Goal: Information Seeking & Learning: Learn about a topic

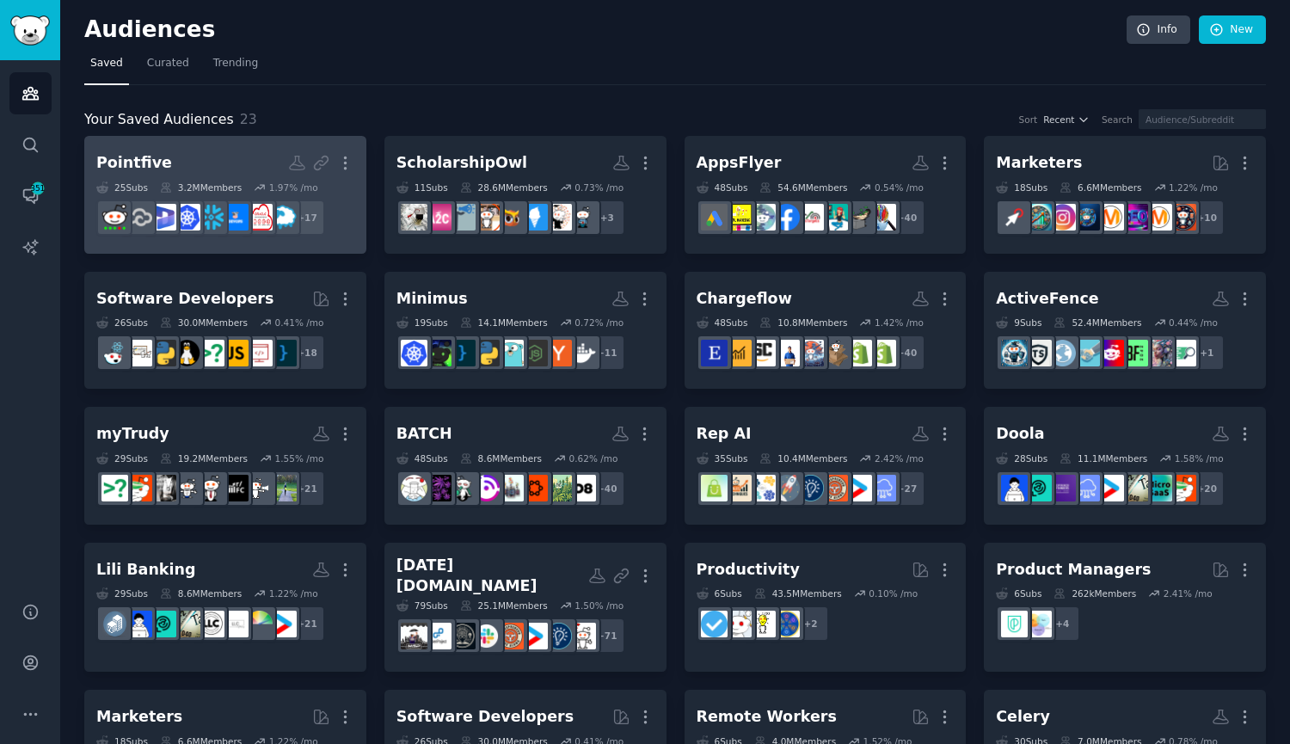
click at [162, 169] on h2 "Pointfive More" at bounding box center [225, 163] width 258 height 30
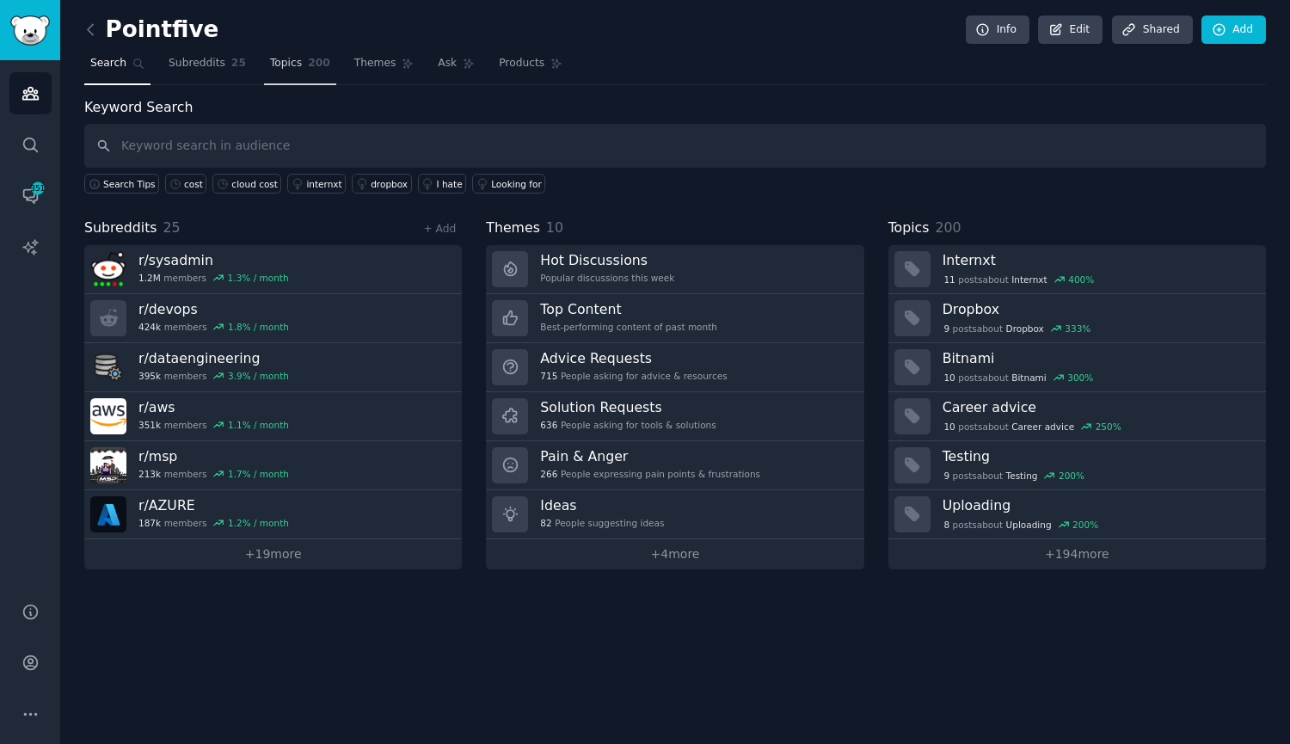
click at [290, 62] on link "Topics 200" at bounding box center [300, 67] width 72 height 35
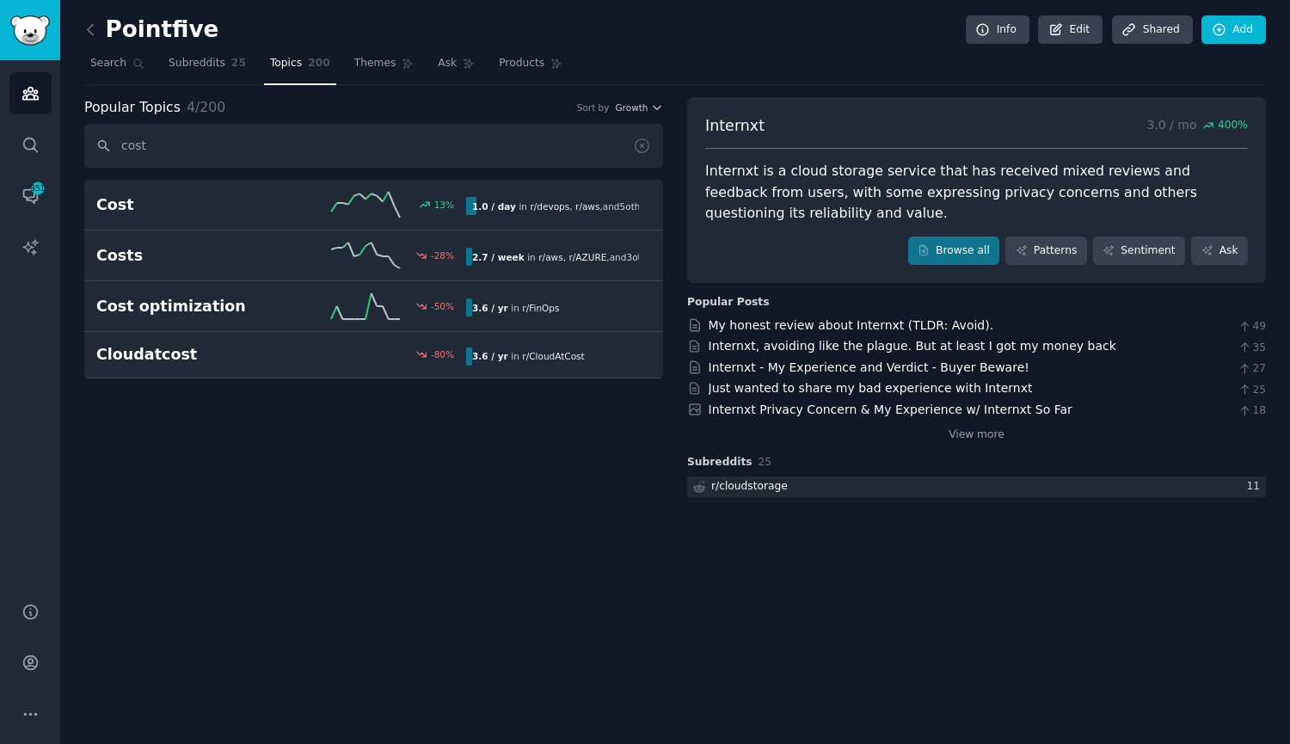
type input "cost"
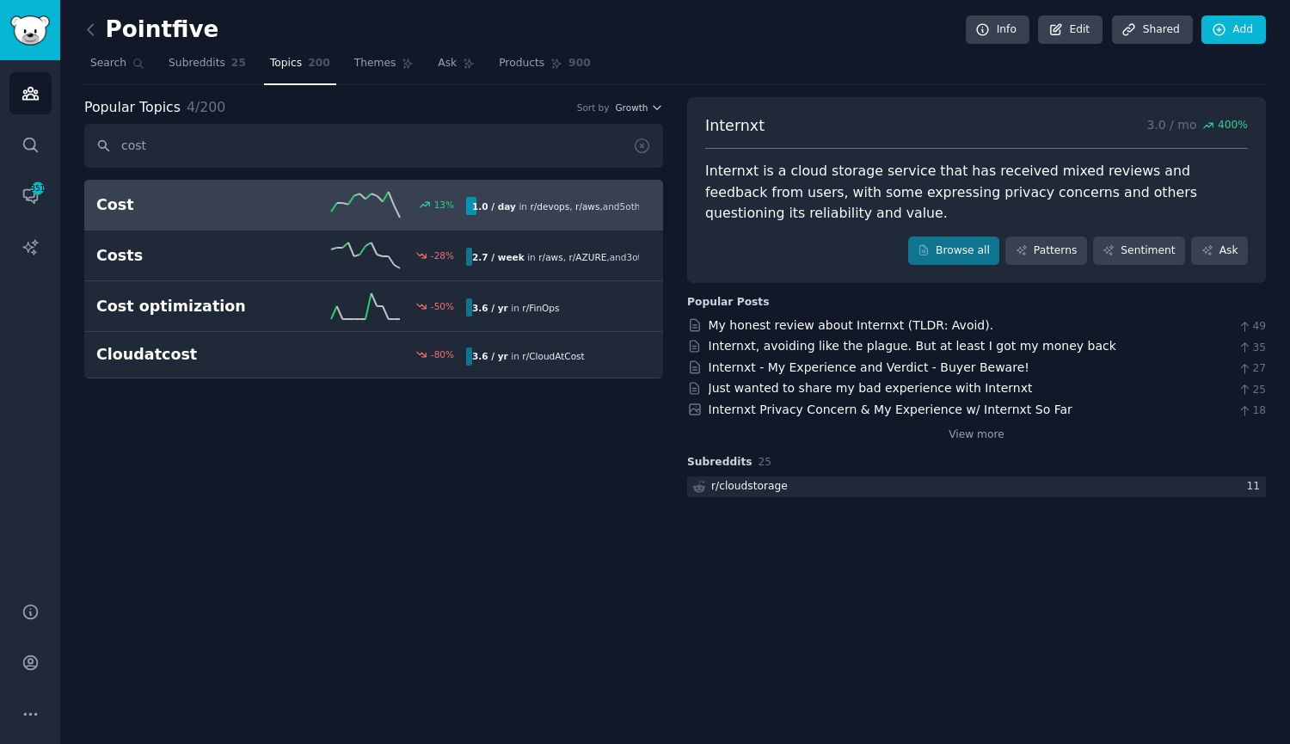
click at [199, 207] on h2 "Cost" at bounding box center [188, 204] width 185 height 21
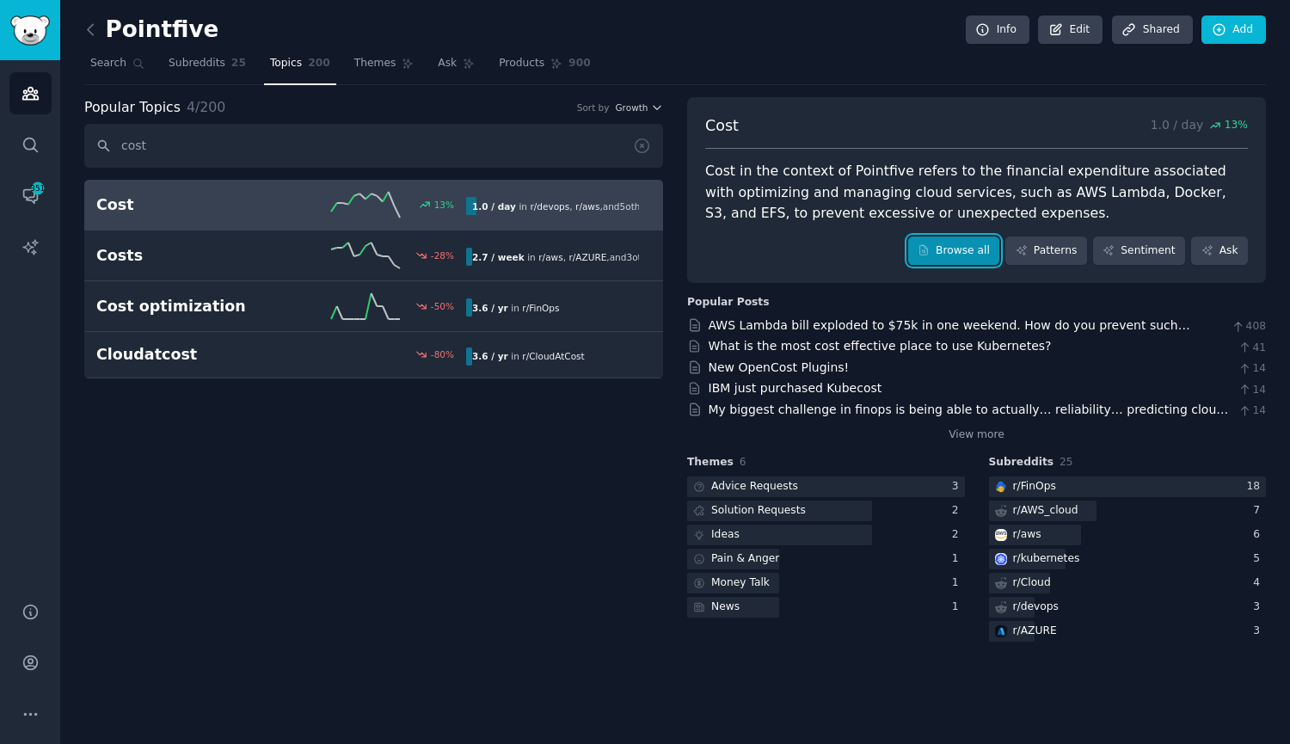
click at [967, 249] on link "Browse all" at bounding box center [954, 250] width 92 height 29
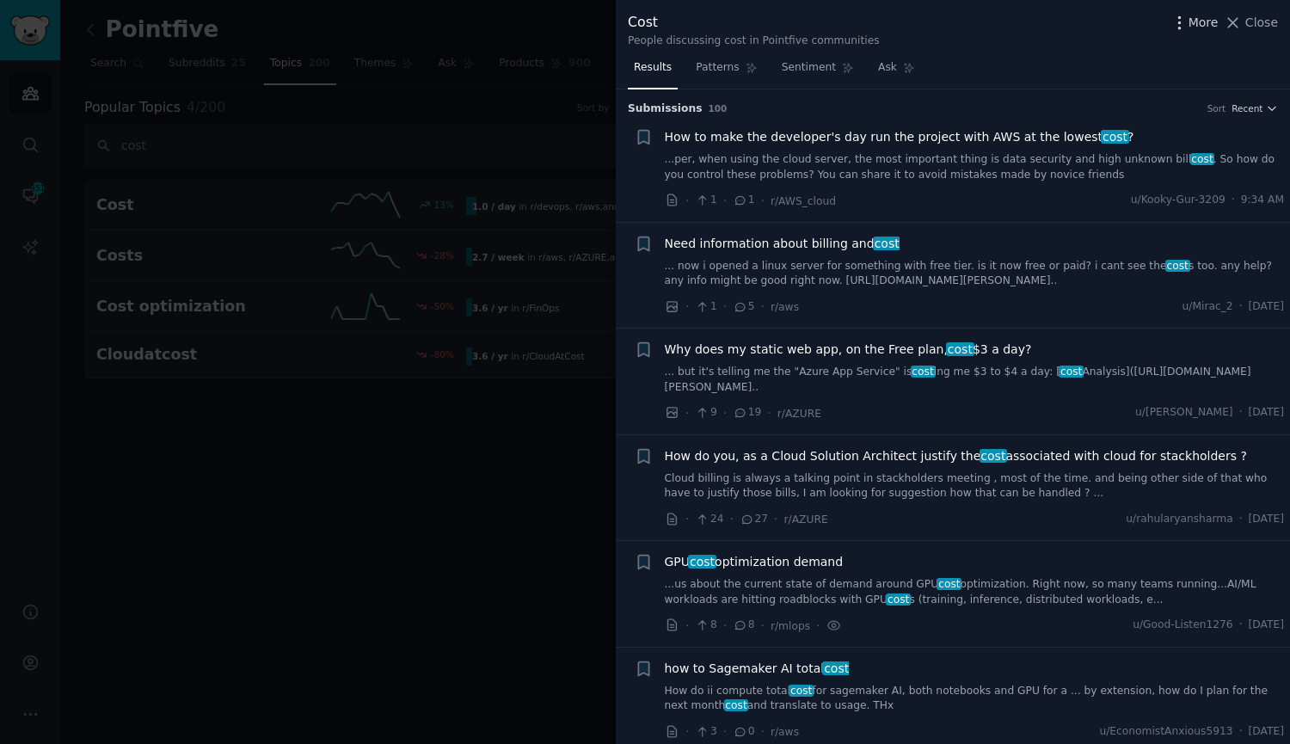
click at [1188, 21] on icon "button" at bounding box center [1179, 23] width 18 height 18
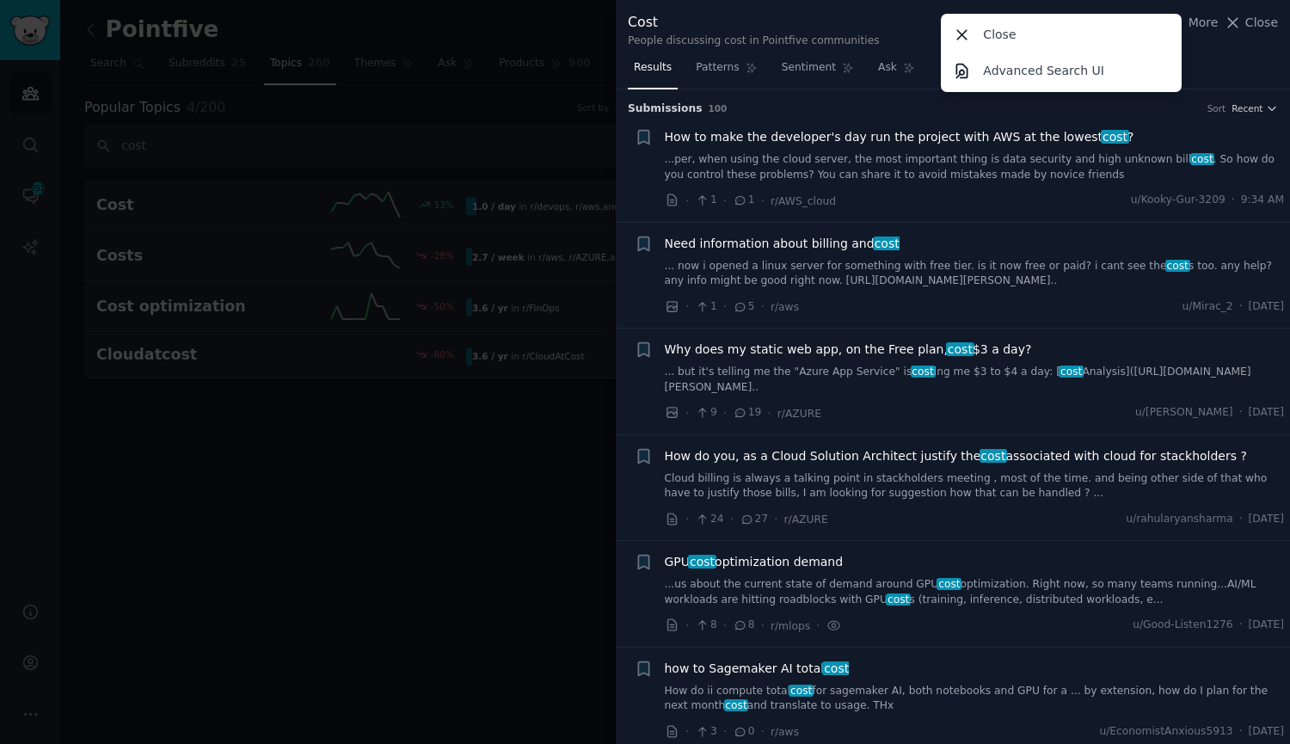
click at [1235, 61] on div "Results Patterns Sentiment Ask" at bounding box center [953, 71] width 674 height 35
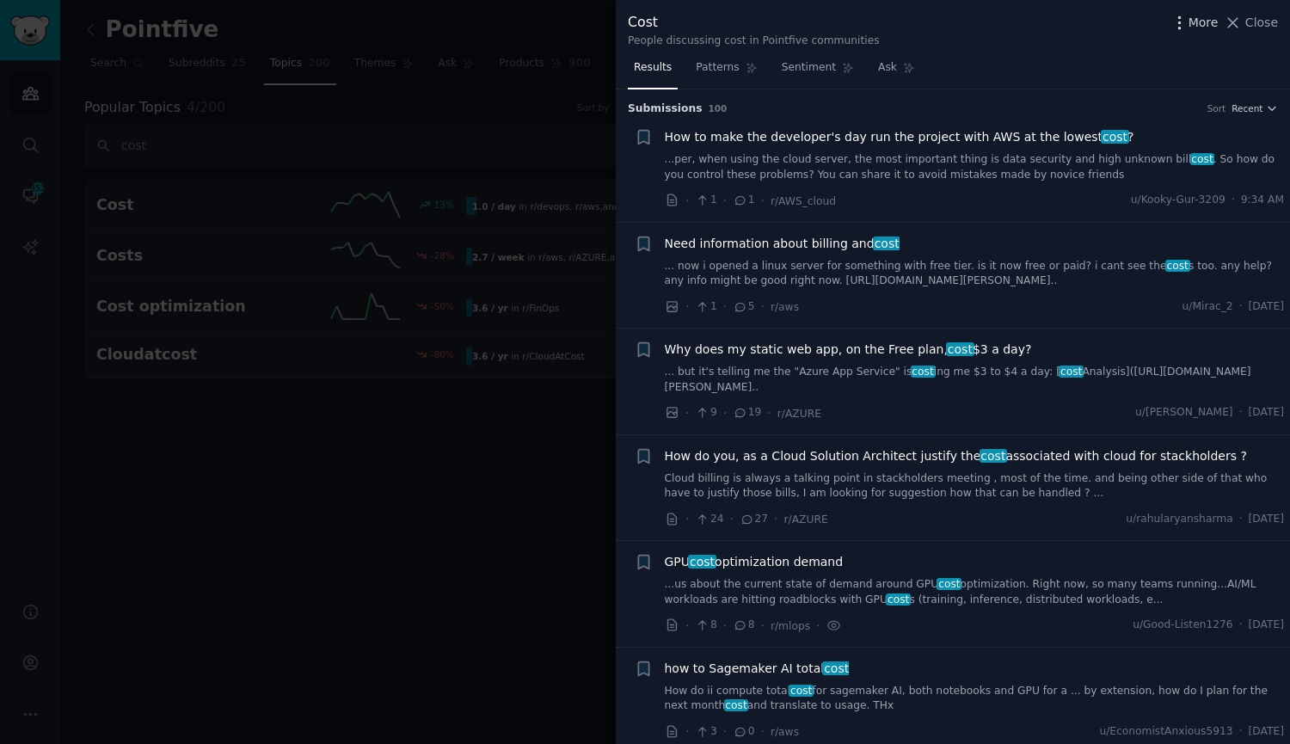
click at [1198, 28] on span "More" at bounding box center [1203, 23] width 30 height 18
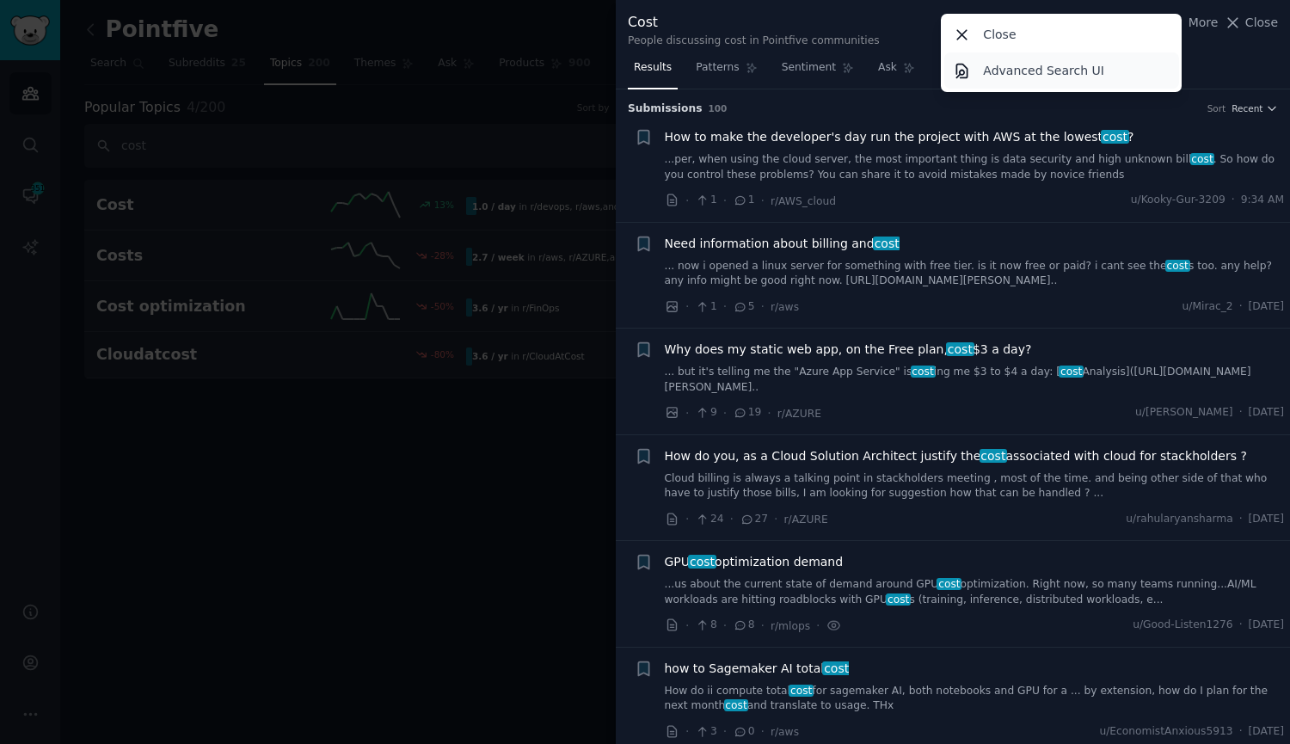
click at [1092, 70] on p "Advanced Search UI" at bounding box center [1043, 71] width 121 height 18
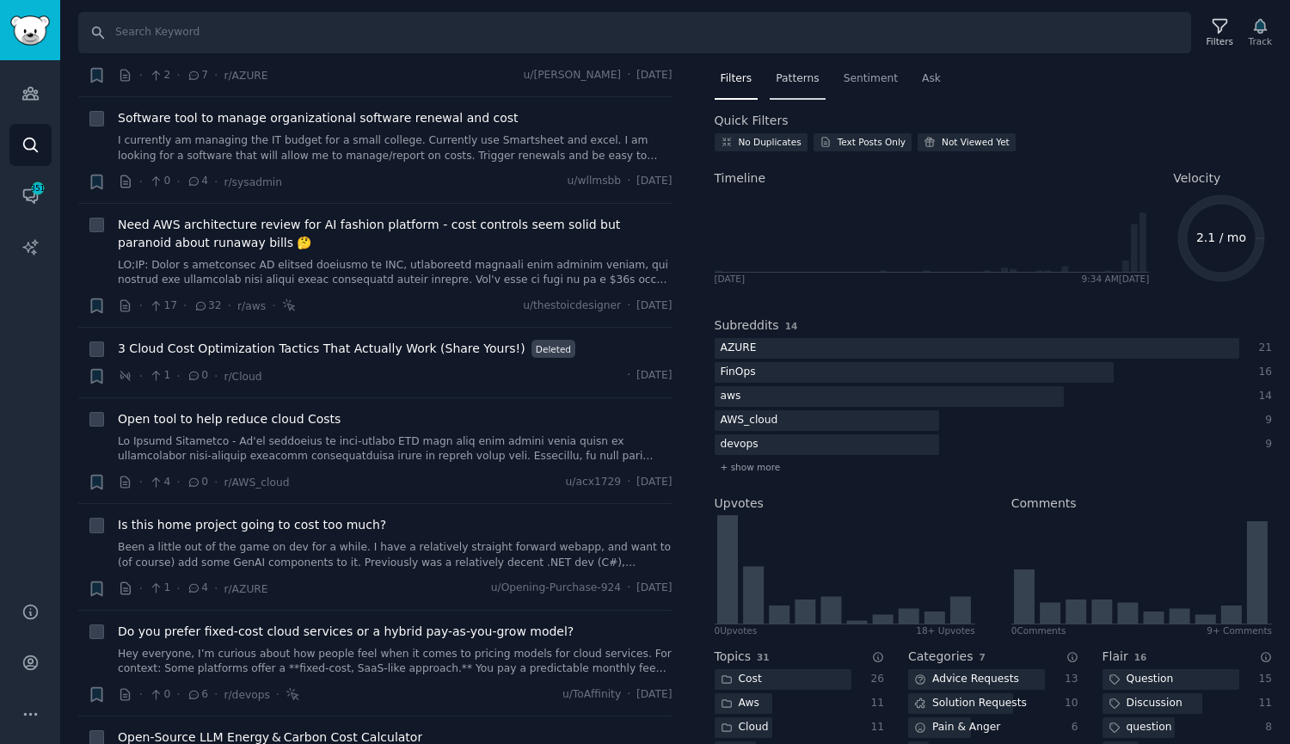
click at [793, 79] on span "Patterns" at bounding box center [797, 78] width 43 height 15
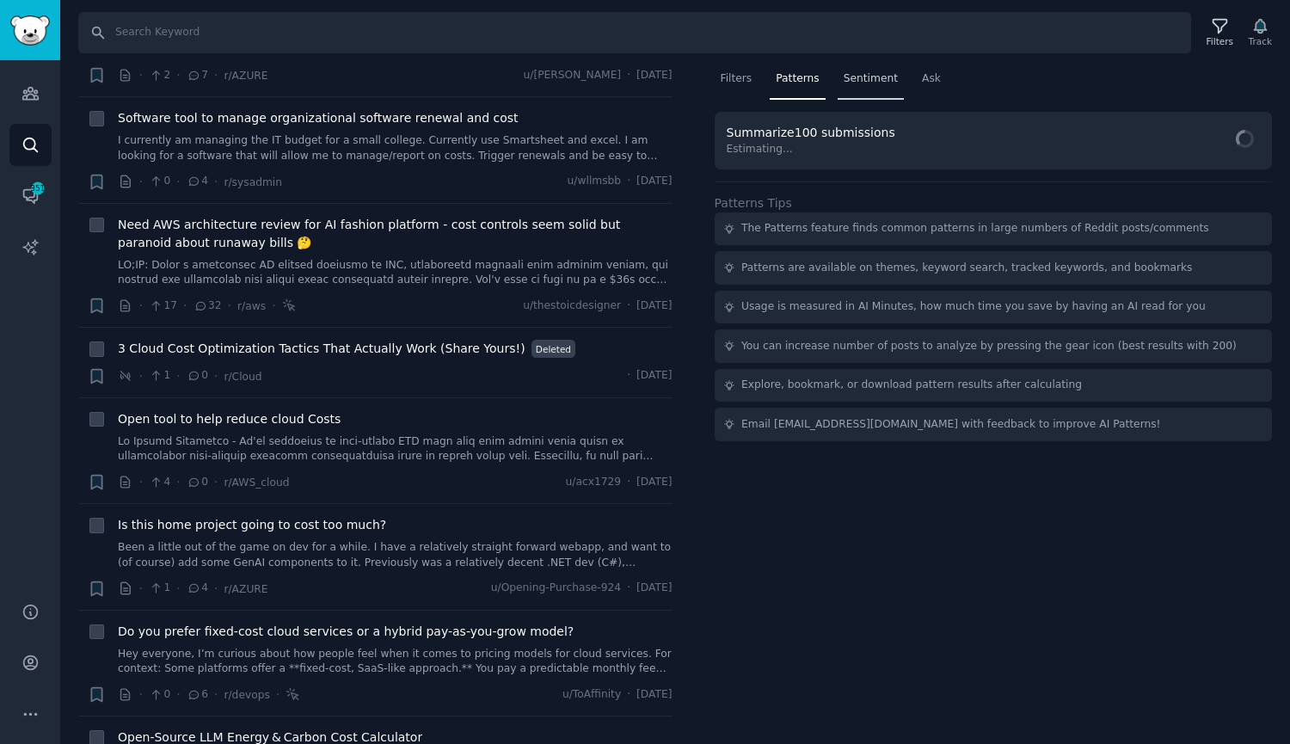
click at [850, 70] on div "Sentiment" at bounding box center [870, 82] width 66 height 35
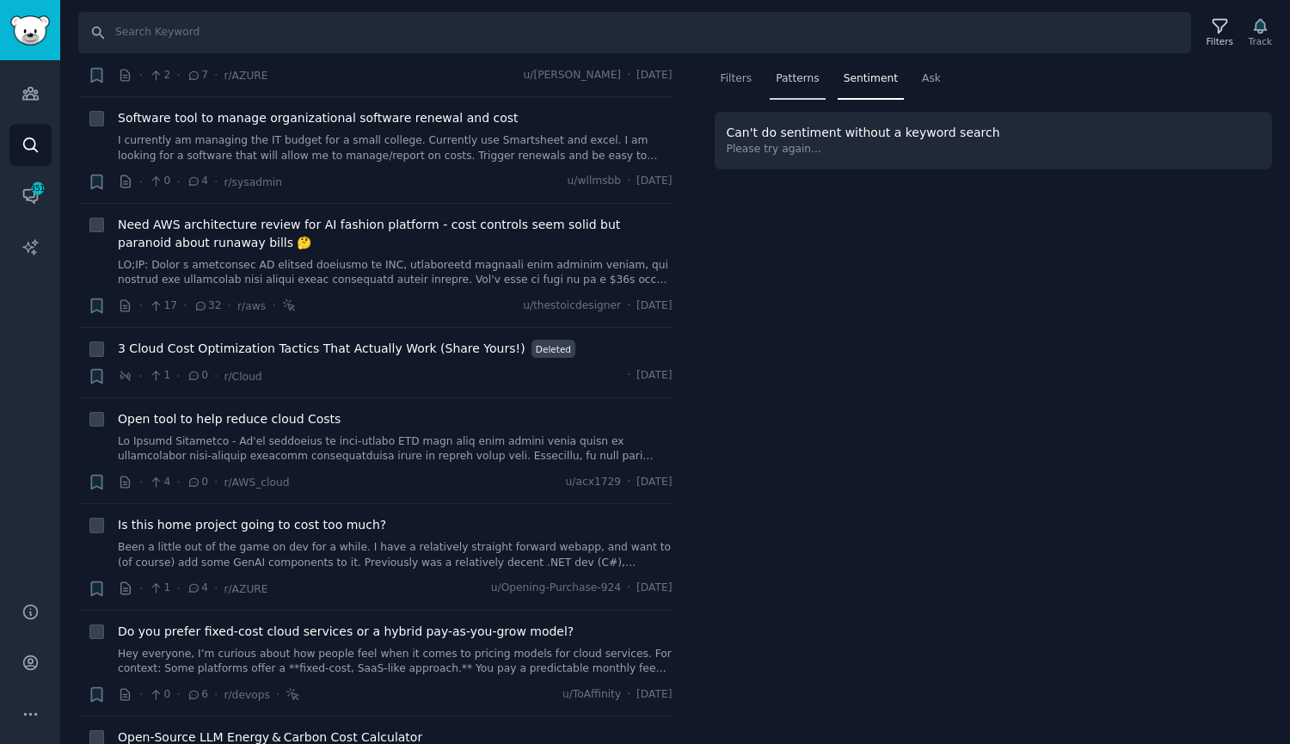
click at [793, 72] on span "Patterns" at bounding box center [797, 78] width 43 height 15
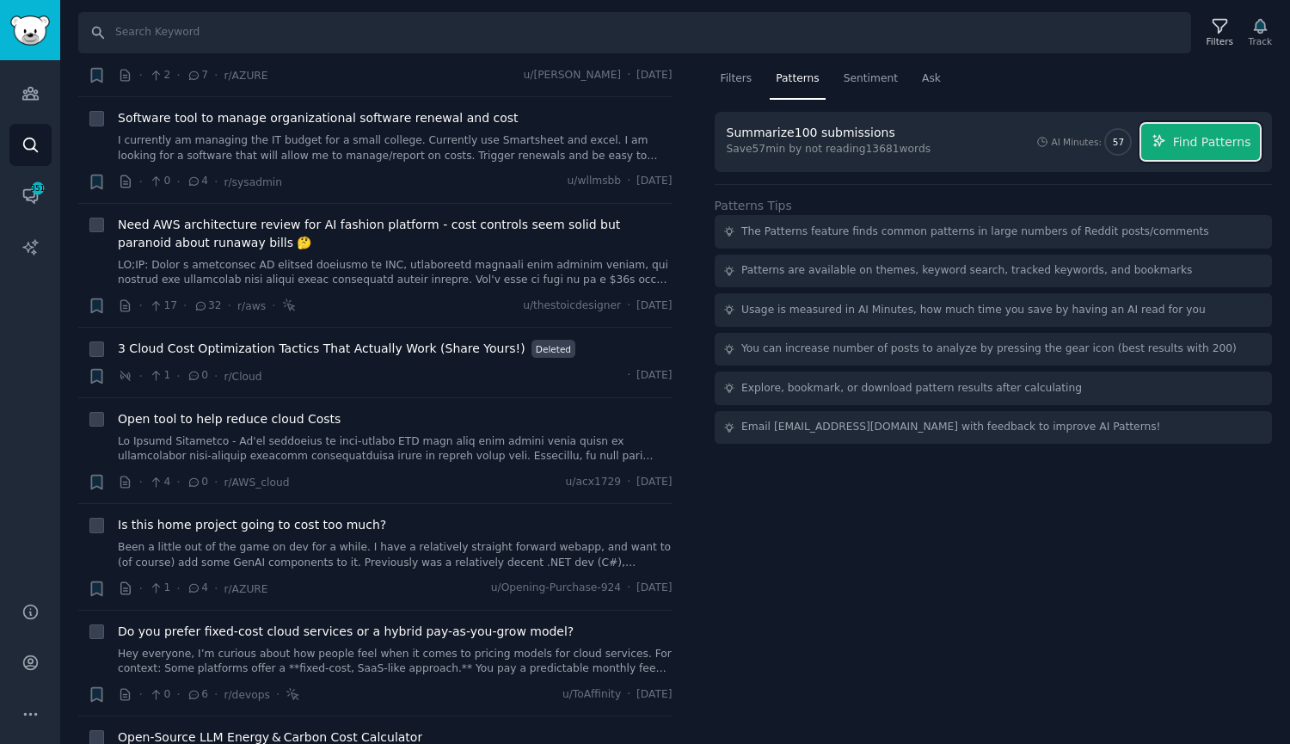
click at [1164, 150] on button "Find Patterns" at bounding box center [1200, 142] width 119 height 36
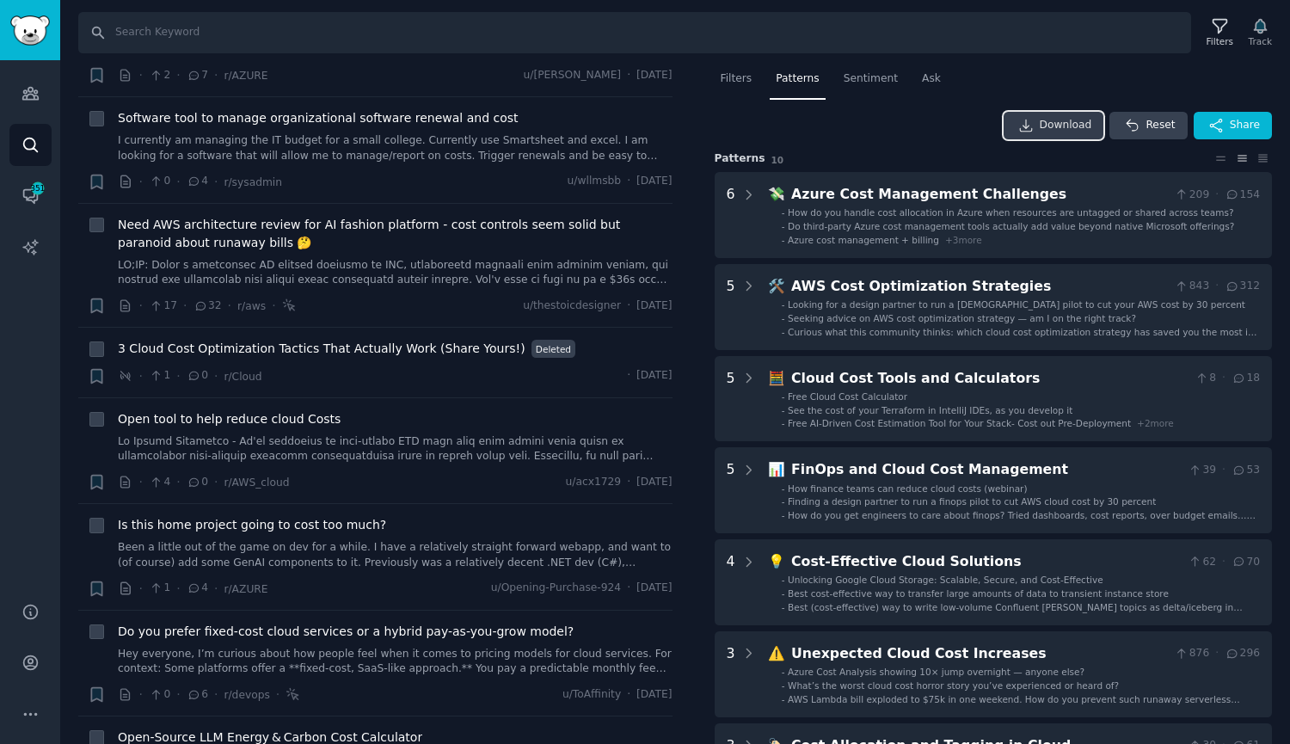
click at [1059, 121] on span "Download" at bounding box center [1065, 125] width 52 height 15
click at [867, 128] on div "Download Reset Share" at bounding box center [993, 126] width 558 height 28
click at [1151, 126] on span "Reset" at bounding box center [1159, 125] width 29 height 15
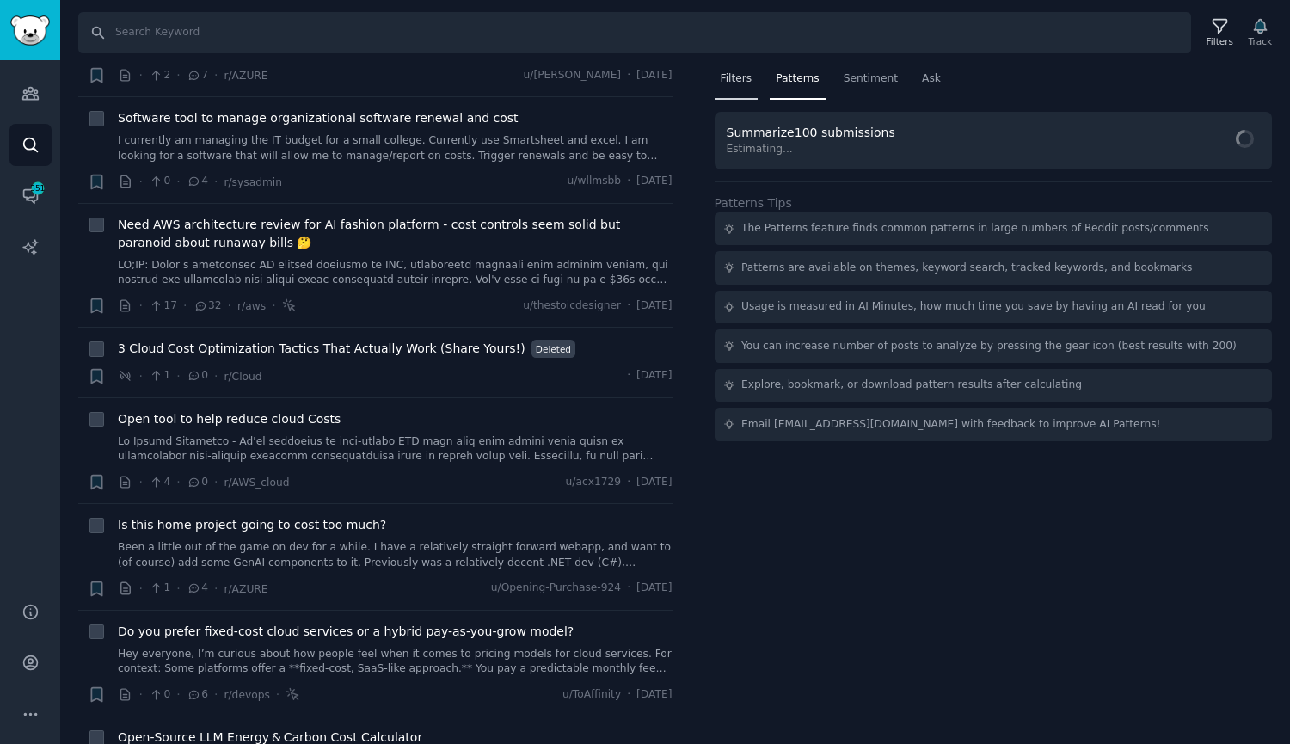
drag, startPoint x: 733, startPoint y: 87, endPoint x: 736, endPoint y: 98, distance: 11.7
click at [732, 88] on div "Filters" at bounding box center [736, 82] width 44 height 35
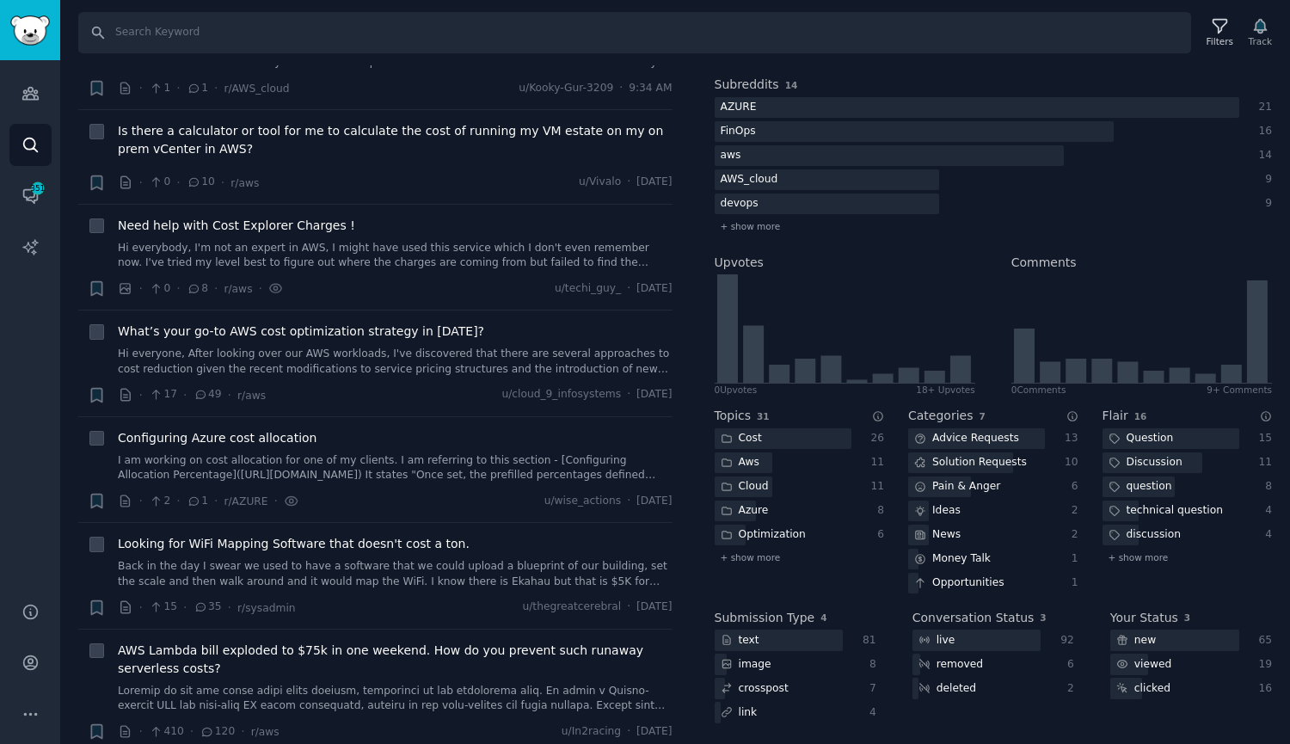
scroll to position [8014, 0]
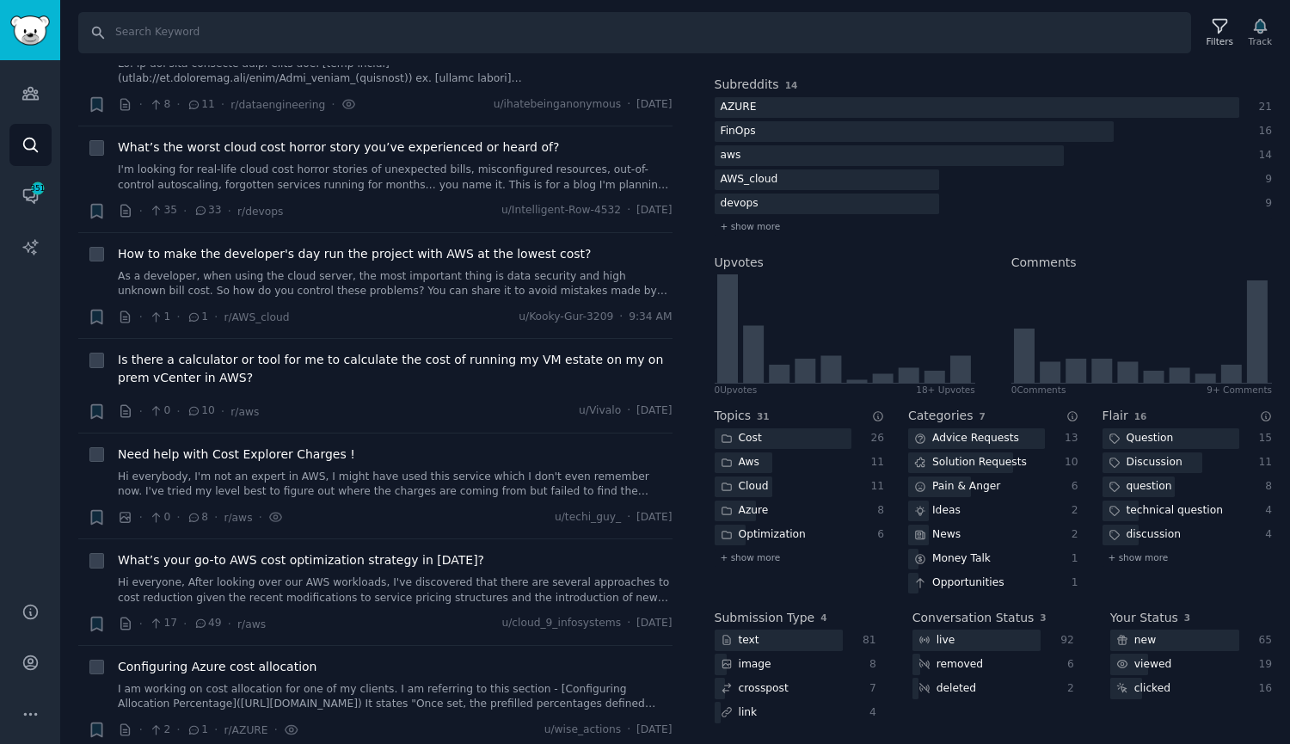
drag, startPoint x: 696, startPoint y: 626, endPoint x: 692, endPoint y: 484, distance: 141.9
click at [675, 418] on div "Results 100 Sort Recent + How do you handle cost allocation in [GEOGRAPHIC_DATA…" at bounding box center [674, 404] width 1229 height 679
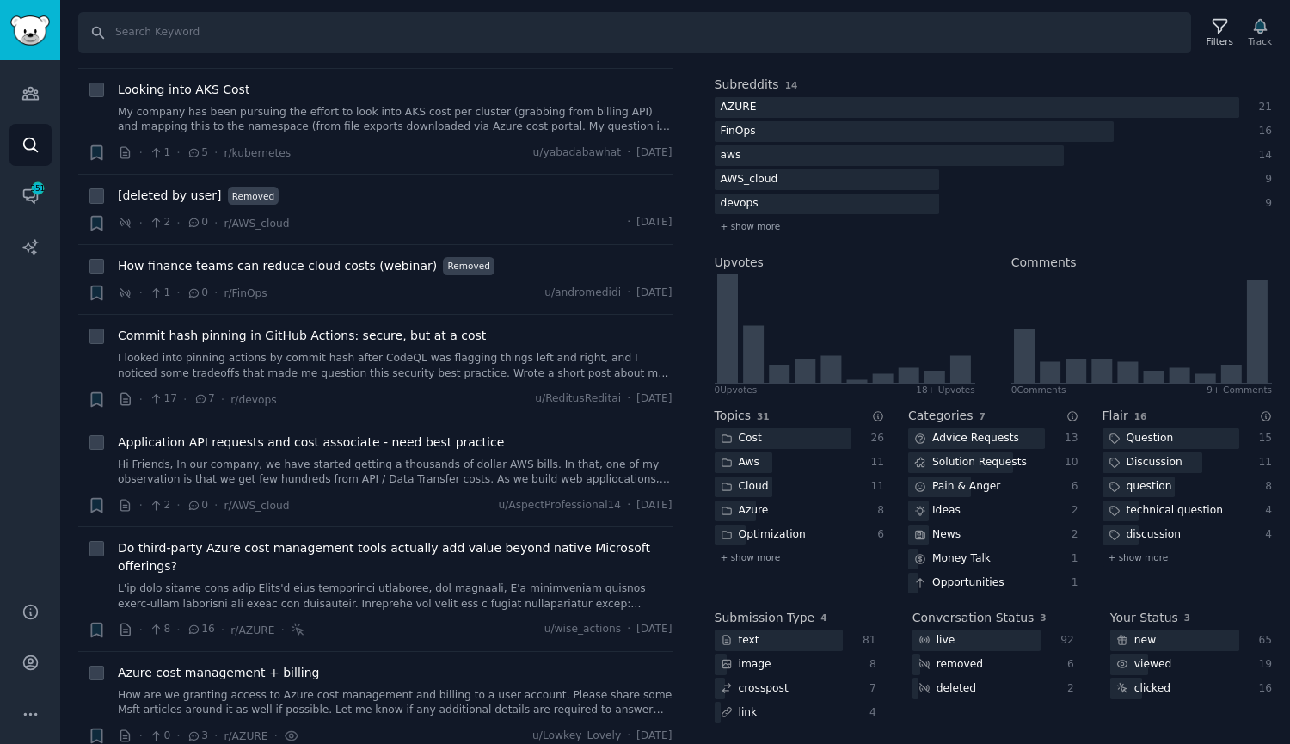
scroll to position [0, 0]
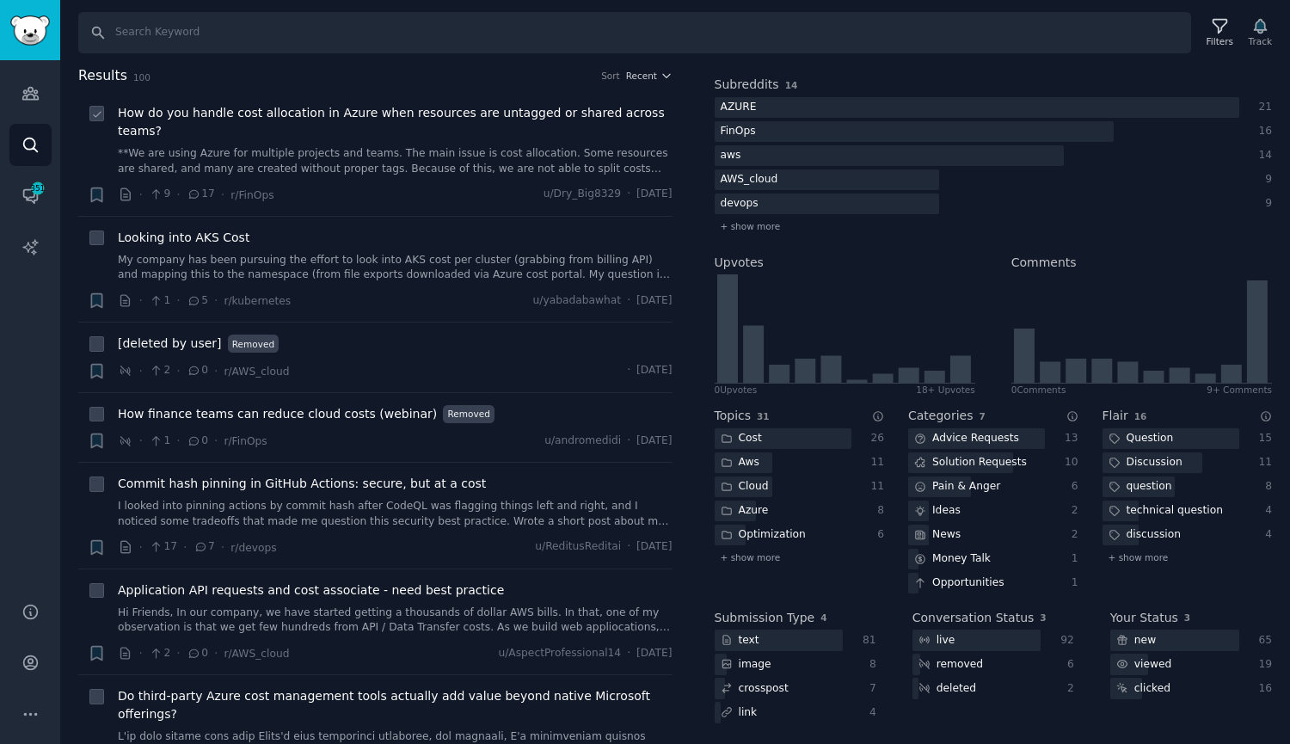
click at [415, 97] on li "+ How do you handle cost allocation in Azure when resources are untagged or sha…" at bounding box center [375, 154] width 594 height 124
click at [396, 123] on div "How do you handle cost allocation in Azure when resources are untagged or share…" at bounding box center [395, 140] width 555 height 72
click at [308, 113] on span "How do you handle cost allocation in Azure when resources are untagged or share…" at bounding box center [395, 122] width 555 height 36
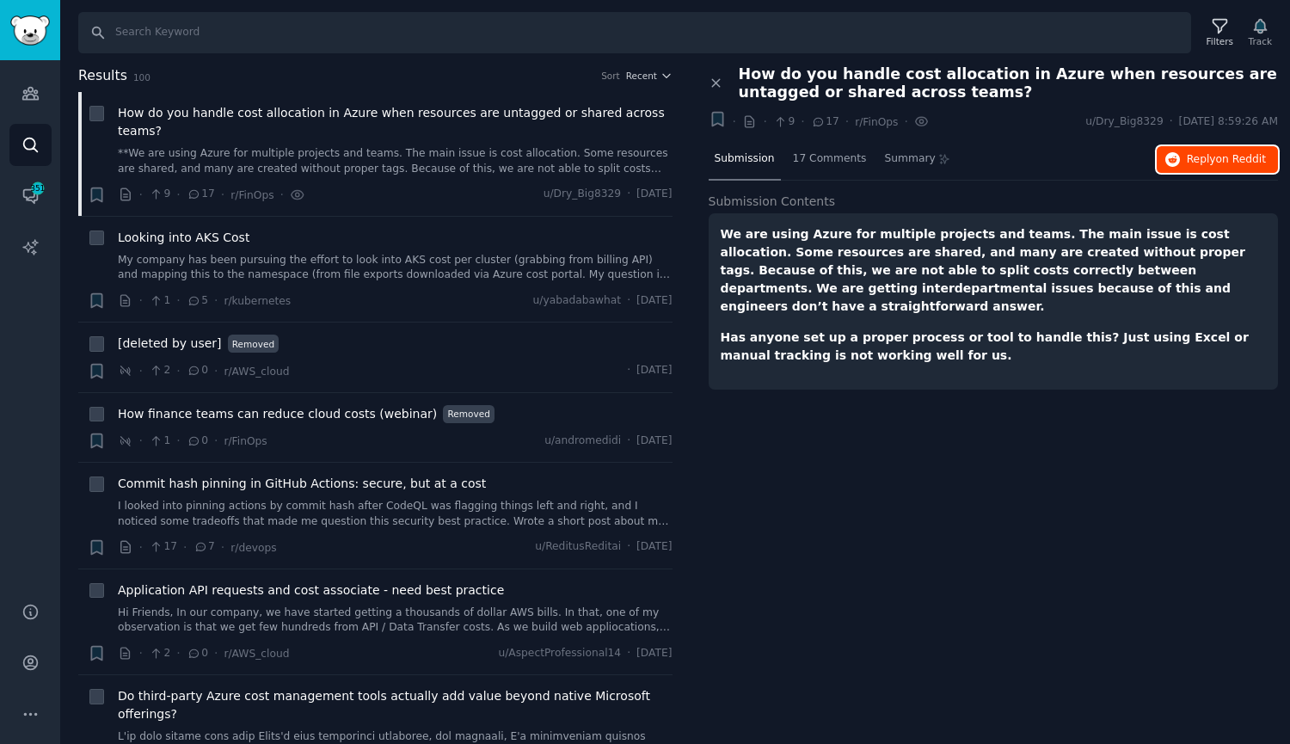
click at [1187, 163] on button "Reply on Reddit" at bounding box center [1216, 160] width 121 height 28
click at [710, 81] on icon at bounding box center [715, 83] width 15 height 15
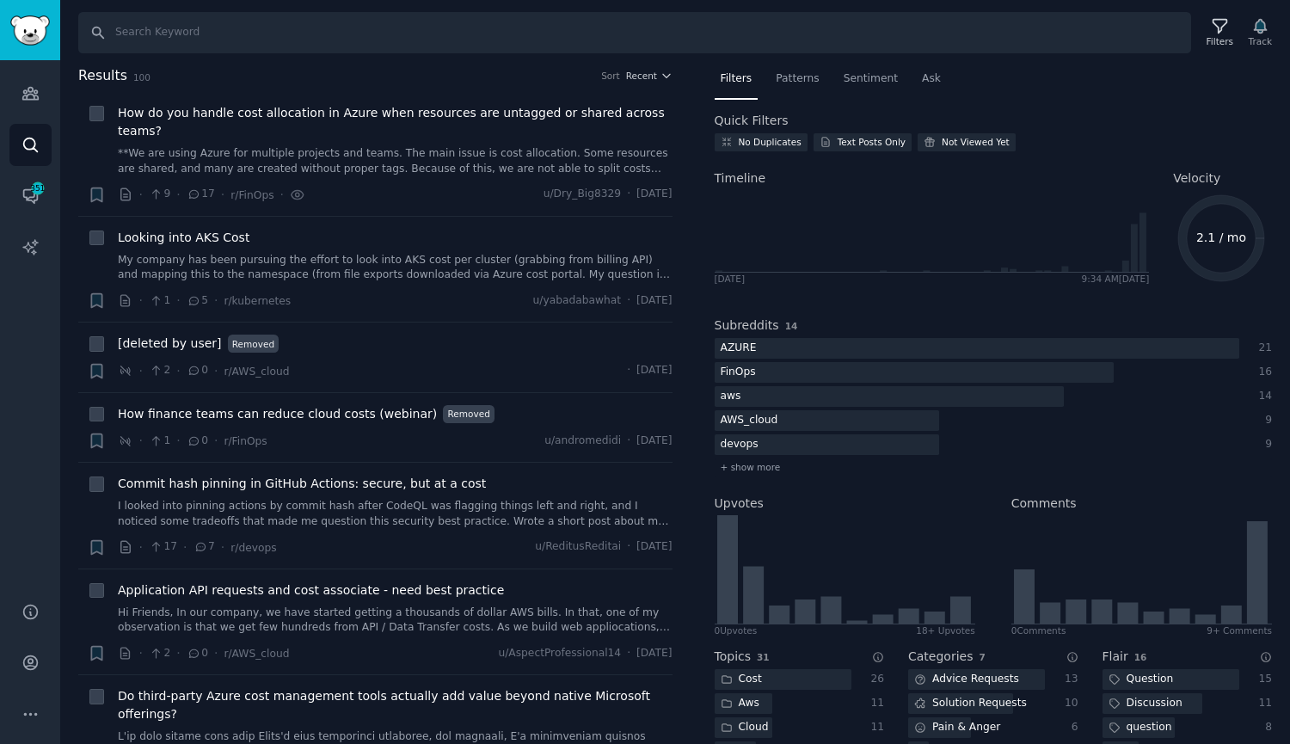
click at [638, 89] on div "Results 100 Sort Recent" at bounding box center [375, 79] width 594 height 28
click at [655, 77] on button "Recent" at bounding box center [649, 76] width 46 height 12
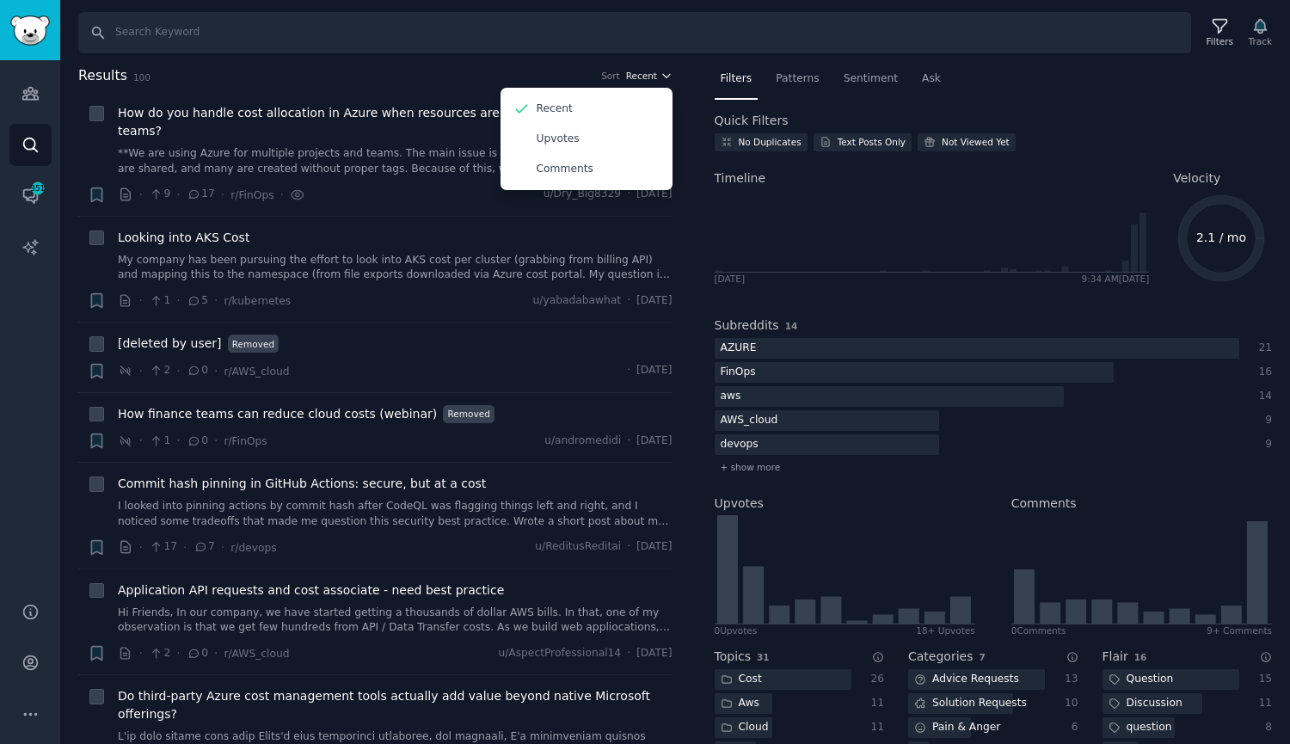
click at [655, 77] on button "Recent" at bounding box center [649, 76] width 46 height 12
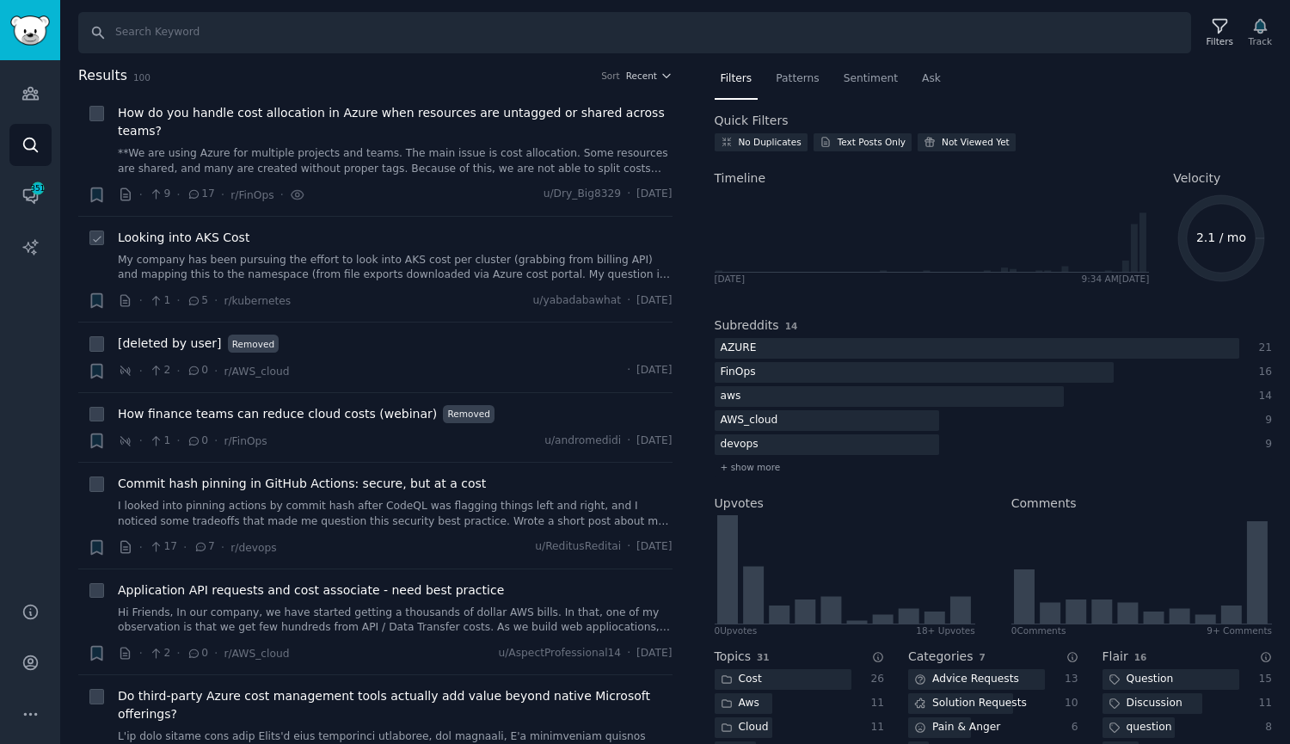
click at [359, 259] on link "My company has been pursuing the effort to look into AKS cost per cluster (grab…" at bounding box center [395, 268] width 555 height 30
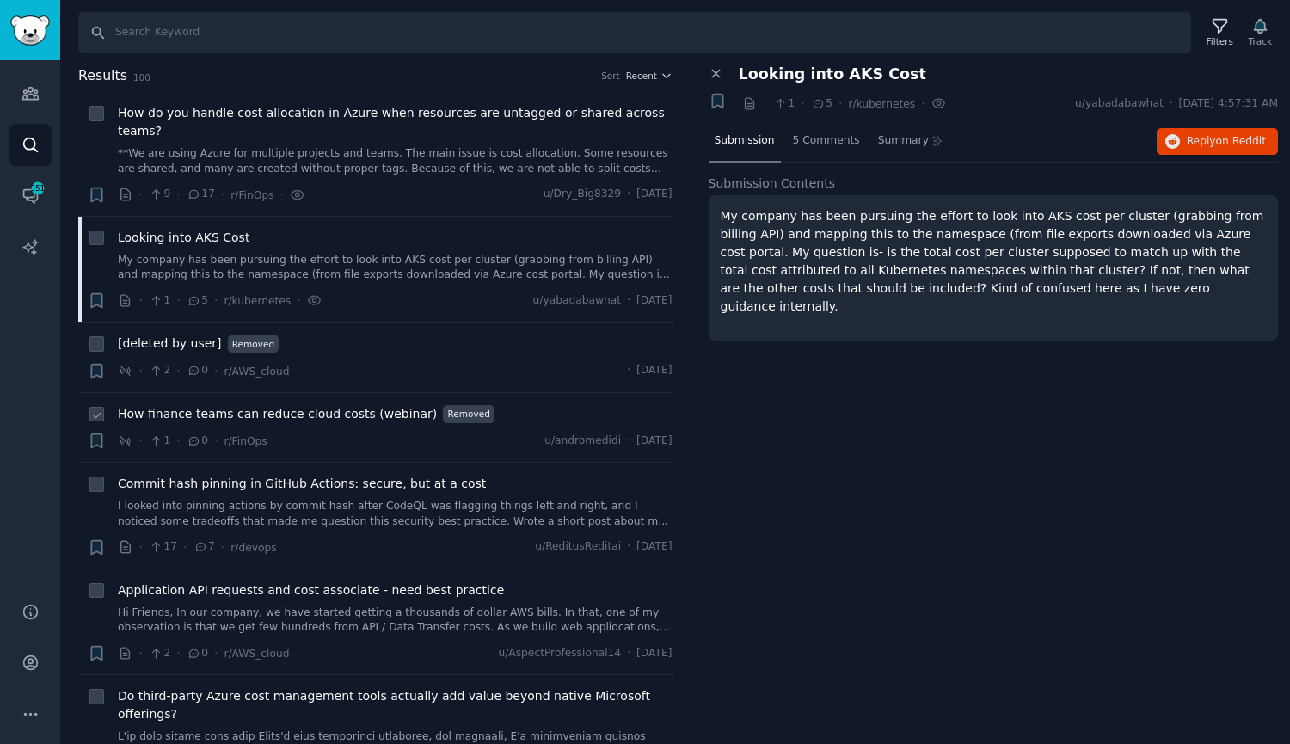
click at [305, 432] on div "· 1 · 0 · r/FinOps u/andromedidi · [DATE]" at bounding box center [395, 441] width 555 height 18
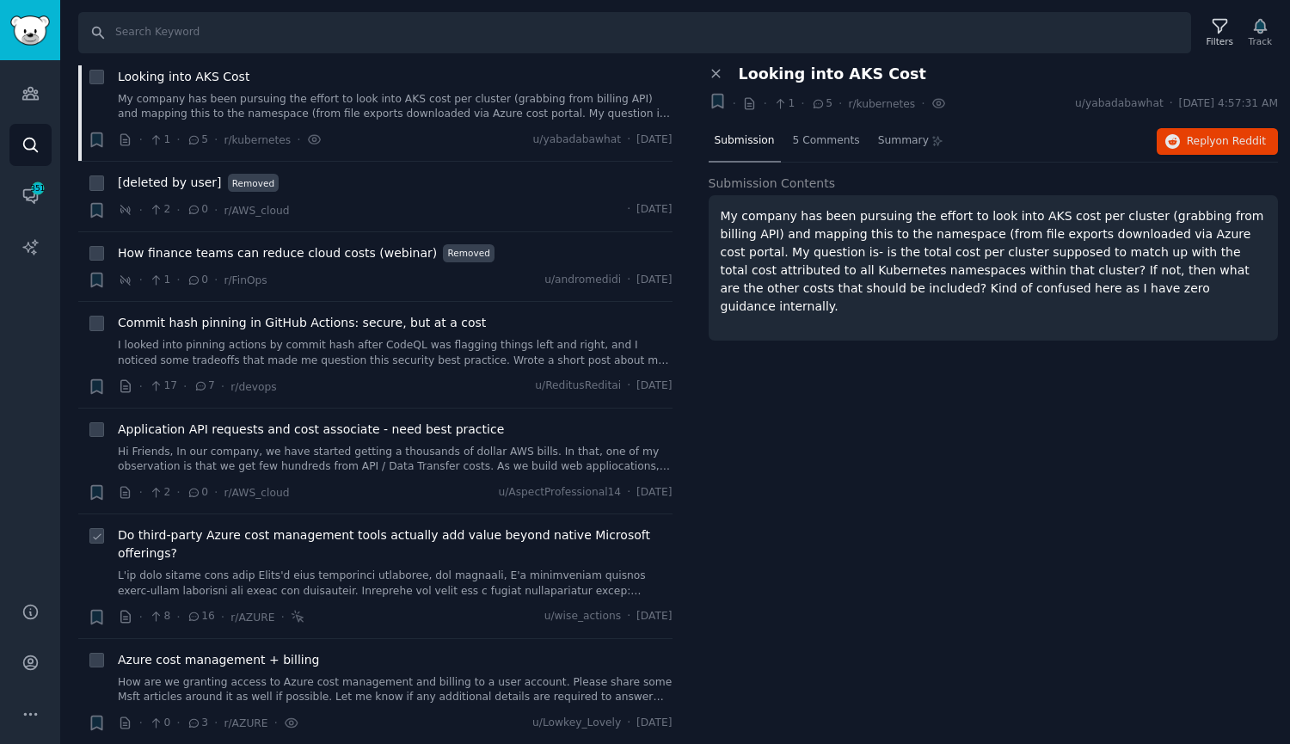
scroll to position [172, 0]
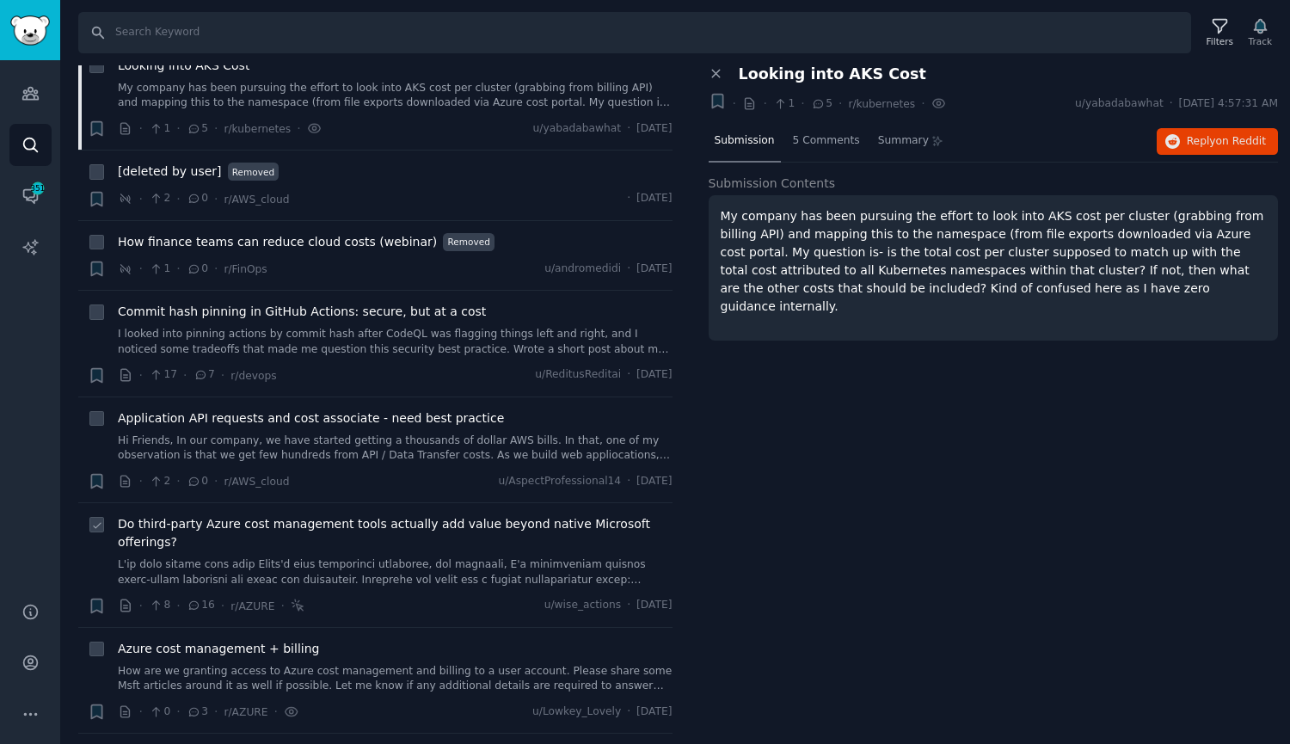
click at [333, 557] on link at bounding box center [395, 572] width 555 height 30
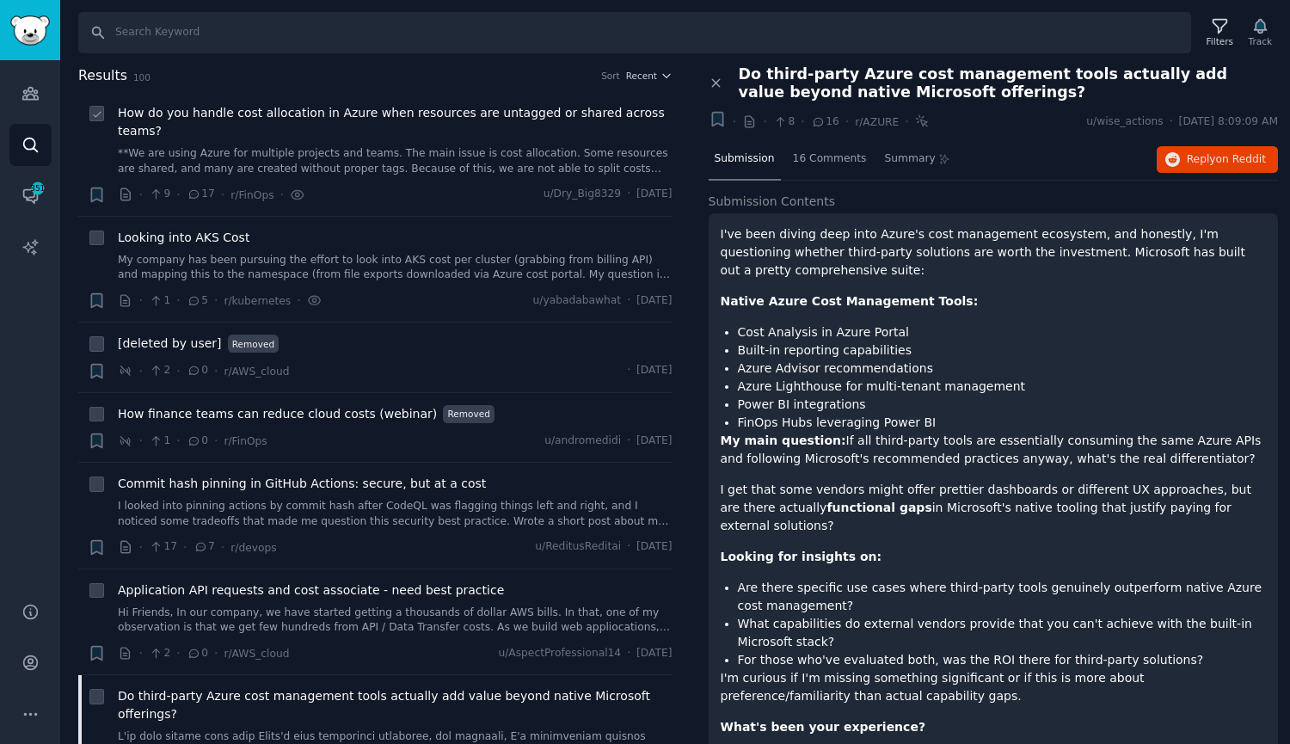
click at [99, 117] on icon at bounding box center [97, 114] width 12 height 12
checkbox input "true"
click at [96, 233] on icon at bounding box center [97, 239] width 12 height 12
checkbox input "true"
click at [84, 328] on li "+ [deleted by user] Removed · 2 · 0 · r/AWS_cloud · [DATE]" at bounding box center [375, 357] width 594 height 70
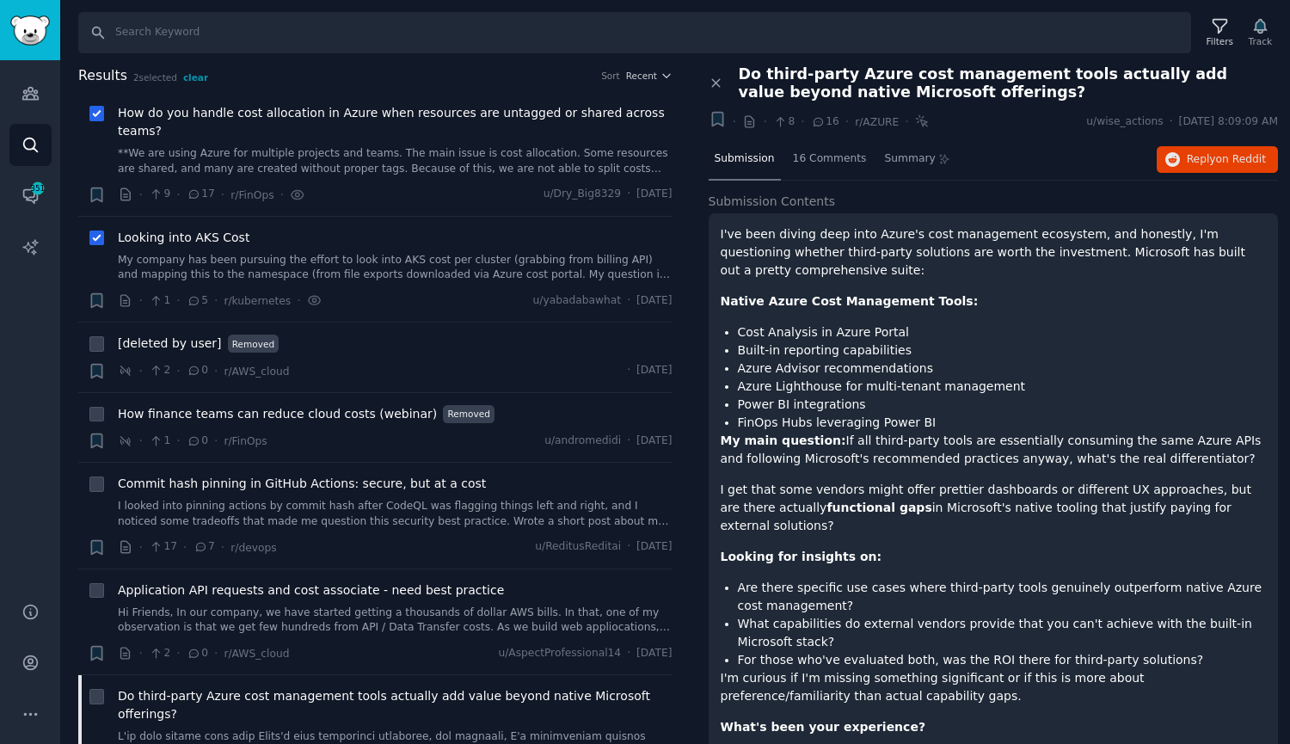
click at [712, 71] on div "Close panel" at bounding box center [717, 83] width 18 height 36
click at [712, 84] on icon at bounding box center [715, 83] width 15 height 15
